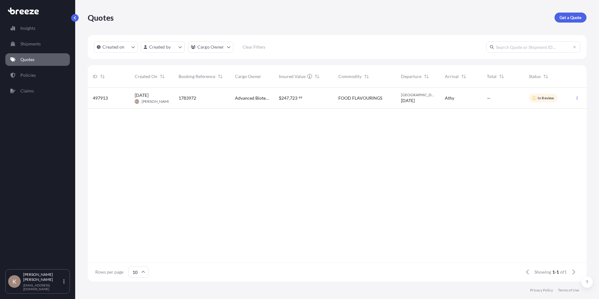
scroll to position [192, 494]
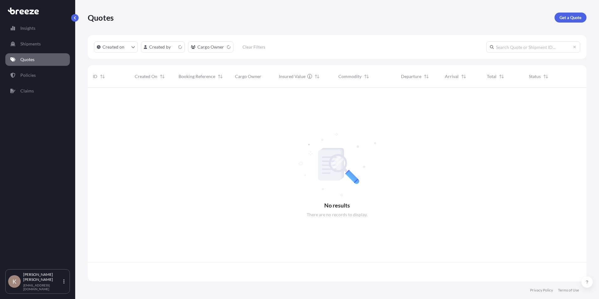
scroll to position [192, 494]
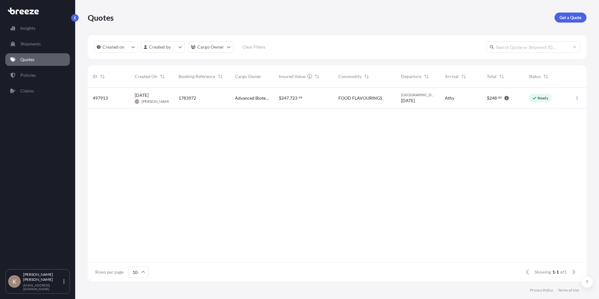
click at [319, 97] on div "$ 247 , 723 . 99" at bounding box center [303, 98] width 49 height 6
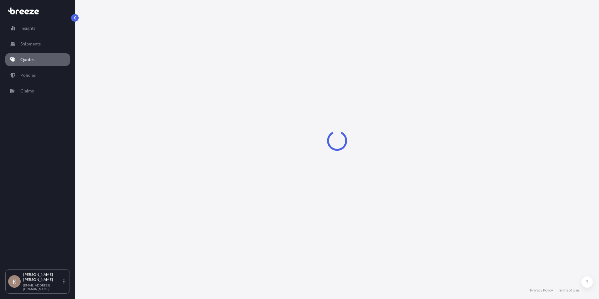
select select "Road"
select select "1"
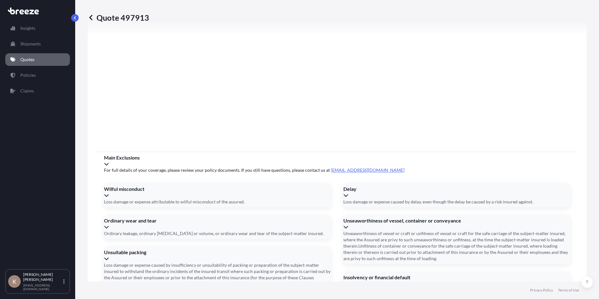
scroll to position [751, 0]
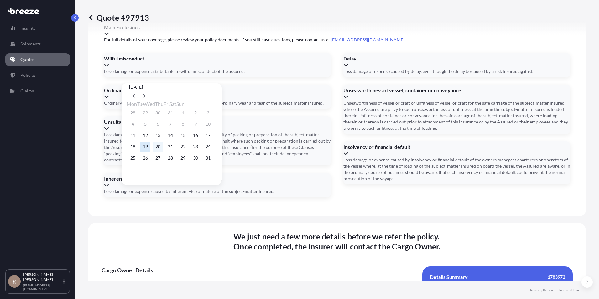
click at [163, 148] on button "20" at bounding box center [158, 147] width 10 height 10
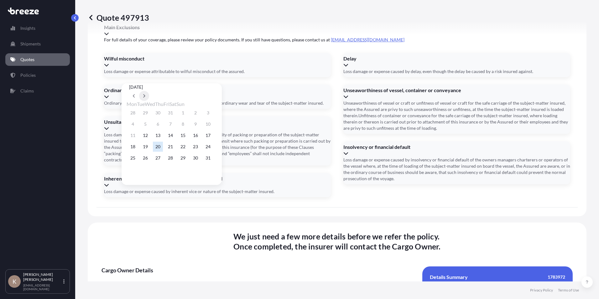
click at [145, 94] on icon at bounding box center [144, 95] width 2 height 3
click at [160, 112] on button "3" at bounding box center [158, 113] width 10 height 10
type input "03/09/2025"
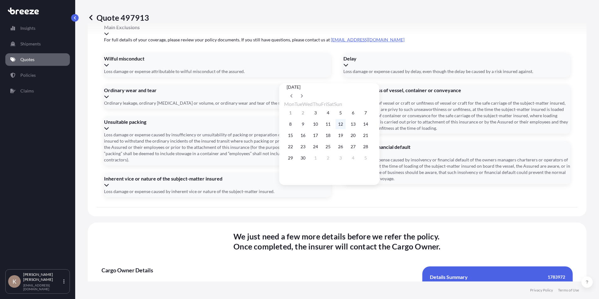
click at [345, 125] on button "12" at bounding box center [340, 124] width 10 height 10
type input "12/09/2025"
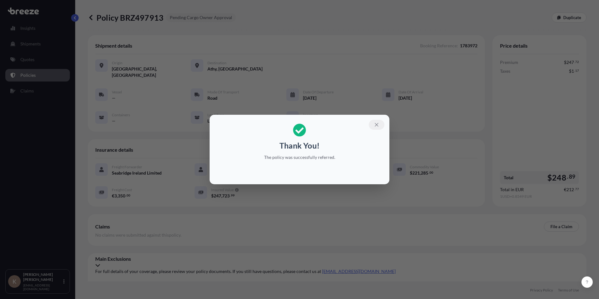
click at [375, 125] on icon "button" at bounding box center [377, 125] width 6 height 6
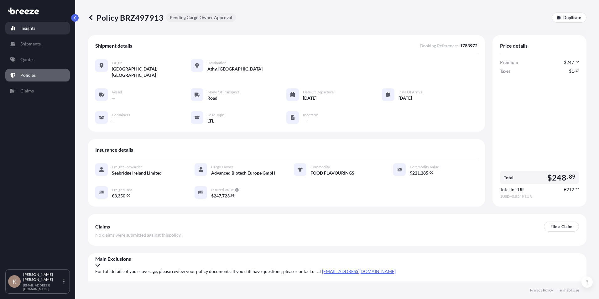
click at [28, 30] on p "Insights" at bounding box center [27, 28] width 15 height 6
select select "2025"
